Goal: Information Seeking & Learning: Learn about a topic

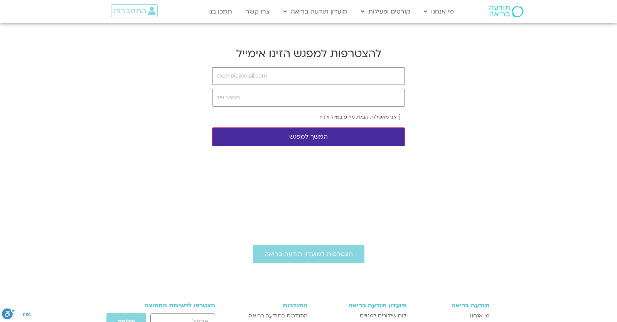
click at [298, 40] on body "דלג לתוכן Main Menu מי אנחנו מי אנחנו שאלות נפוצות מנחים ומנחות בתודעה בריאה מה…" at bounding box center [308, 249] width 617 height 499
